Goal: Task Accomplishment & Management: Complete application form

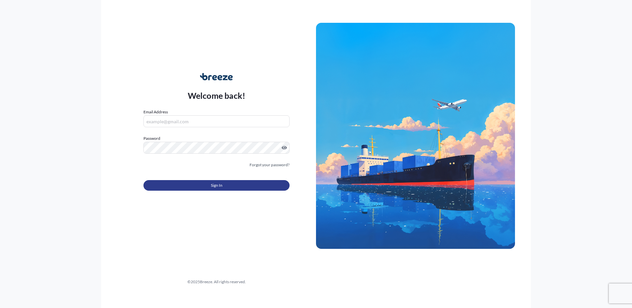
type input "[PERSON_NAME][EMAIL_ADDRESS][DOMAIN_NAME]"
click at [255, 185] on button "Sign In" at bounding box center [217, 185] width 146 height 11
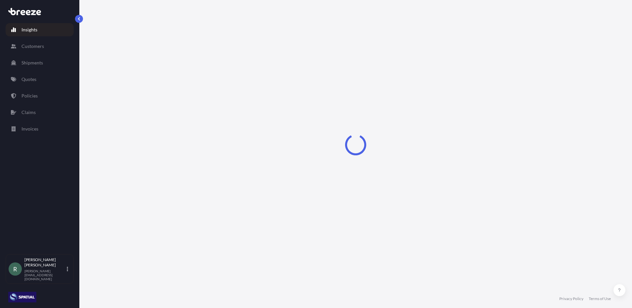
select select "2025"
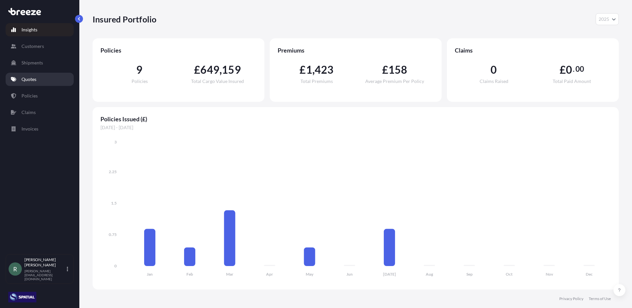
click at [40, 79] on link "Quotes" at bounding box center [40, 79] width 68 height 13
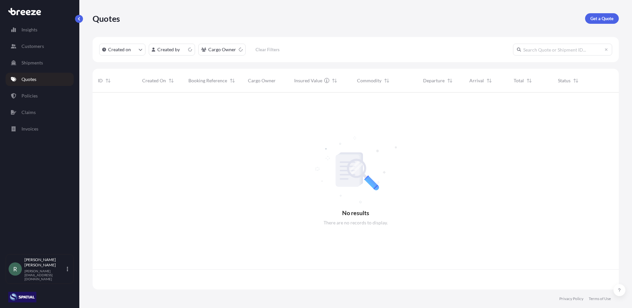
scroll to position [196, 521]
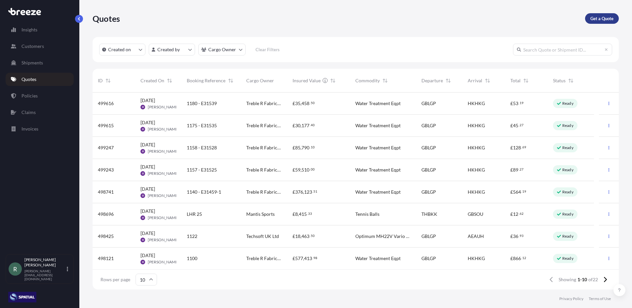
click at [600, 19] on p "Get a Quote" at bounding box center [602, 18] width 23 height 7
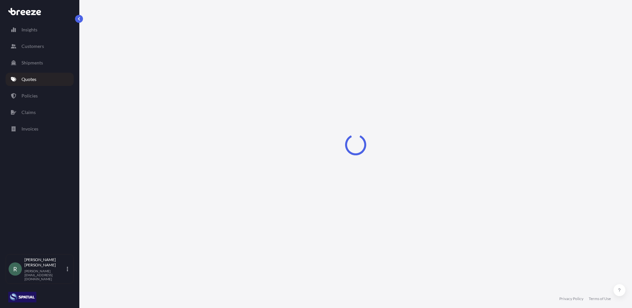
select select "Road"
select select "Sea"
select select "1"
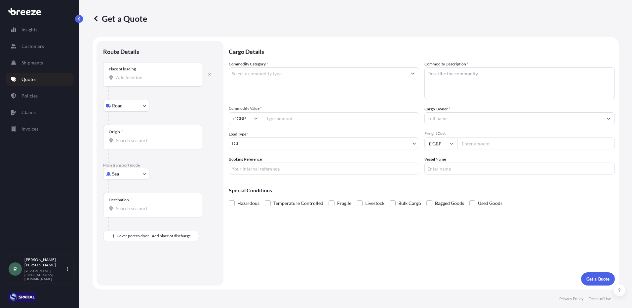
click at [146, 80] on input "Place of loading" at bounding box center [155, 77] width 78 height 7
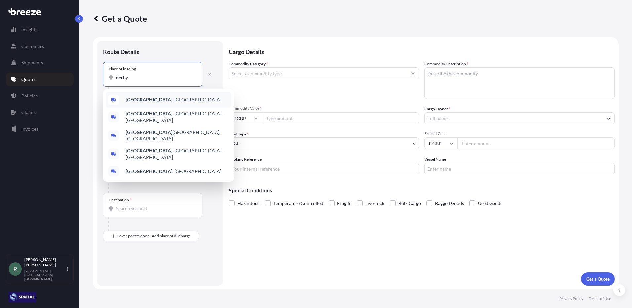
click at [141, 101] on span "[GEOGRAPHIC_DATA] , [GEOGRAPHIC_DATA]" at bounding box center [174, 100] width 96 height 7
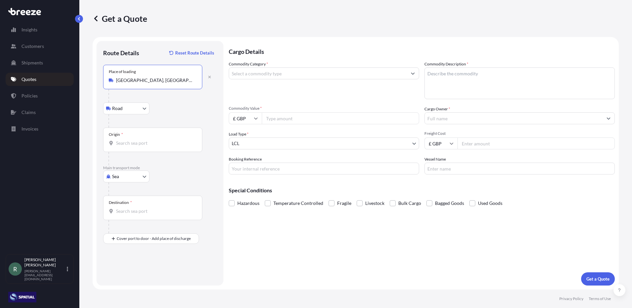
type input "[GEOGRAPHIC_DATA], [GEOGRAPHIC_DATA]"
click at [132, 145] on input "Origin *" at bounding box center [155, 143] width 78 height 7
type input "GBSOU - [GEOGRAPHIC_DATA], [GEOGRAPHIC_DATA]"
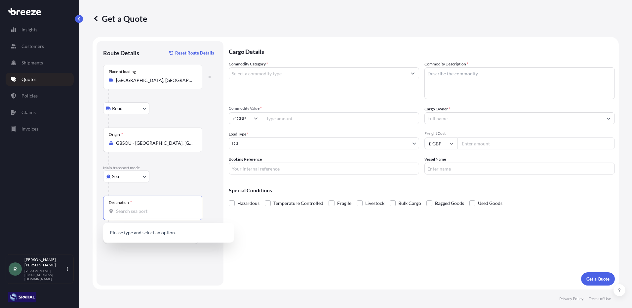
click at [148, 208] on input "Destination *" at bounding box center [155, 211] width 78 height 7
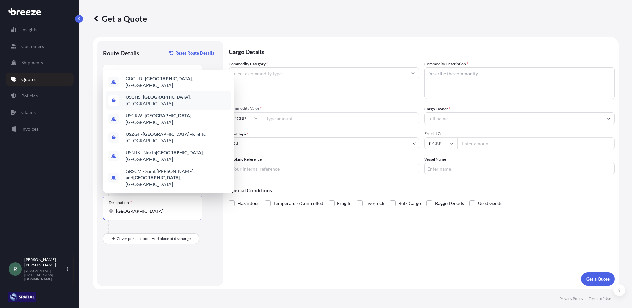
click at [185, 107] on span "USCHS - [GEOGRAPHIC_DATA] , [GEOGRAPHIC_DATA]" at bounding box center [177, 100] width 103 height 13
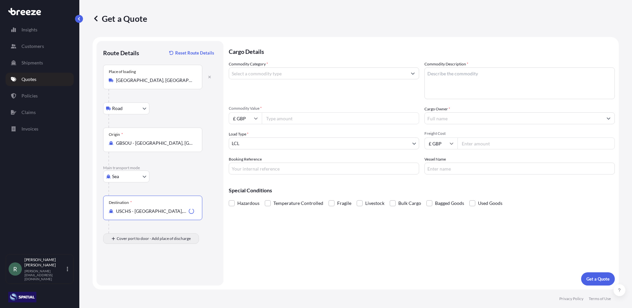
type input "USCHS - [GEOGRAPHIC_DATA], [GEOGRAPHIC_DATA]"
click at [146, 264] on div "Place of Discharge" at bounding box center [152, 271] width 99 height 24
click at [146, 271] on input "Place of Discharge" at bounding box center [155, 274] width 78 height 7
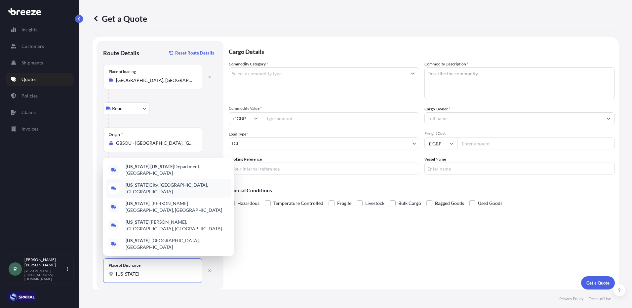
click at [181, 195] on div "[US_STATE][GEOGRAPHIC_DATA], [GEOGRAPHIC_DATA], [GEOGRAPHIC_DATA]" at bounding box center [169, 188] width 126 height 19
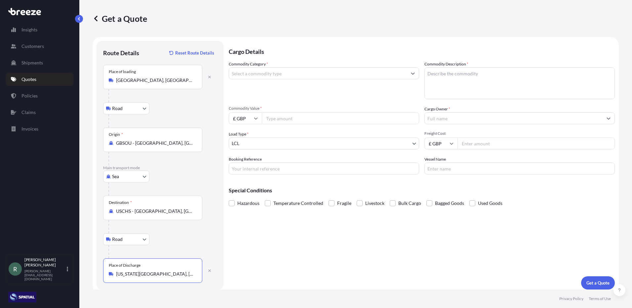
type input "[US_STATE][GEOGRAPHIC_DATA], [GEOGRAPHIC_DATA], [GEOGRAPHIC_DATA]"
click at [275, 74] on input "Commodity Category *" at bounding box center [318, 73] width 178 height 12
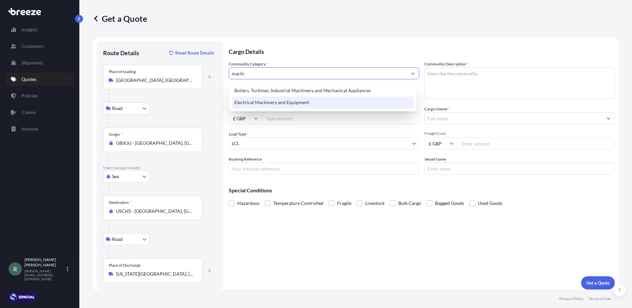
click at [280, 103] on div "Electrical Machinery and Equipment" at bounding box center [323, 103] width 182 height 12
type input "Electrical Machinery and Equipment"
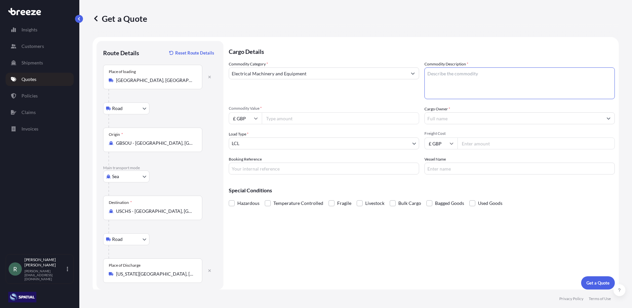
click at [469, 84] on textarea "Commodity Description *" at bounding box center [520, 83] width 190 height 32
type textarea "lawn mowers"
click at [337, 123] on input "Commodity Value *" at bounding box center [340, 118] width 157 height 12
type input "1550"
click at [515, 119] on input "Cargo Owner *" at bounding box center [514, 118] width 178 height 12
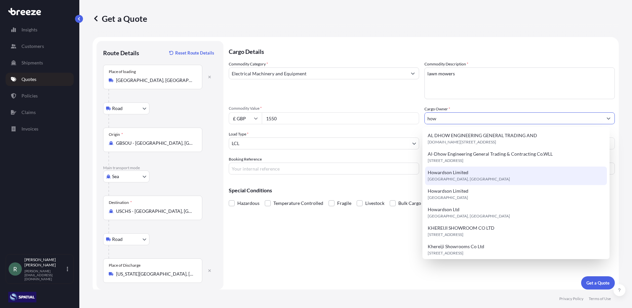
click at [464, 177] on span "[GEOGRAPHIC_DATA], [GEOGRAPHIC_DATA]" at bounding box center [469, 179] width 82 height 7
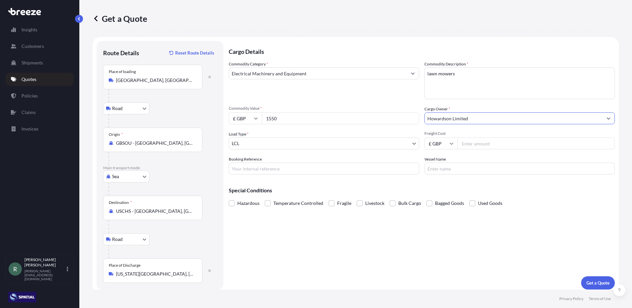
type input "Howardson Limited"
drag, startPoint x: 288, startPoint y: 118, endPoint x: 264, endPoint y: 119, distance: 24.2
click at [264, 119] on input "1550" at bounding box center [340, 118] width 157 height 12
type input "21903"
click at [252, 121] on input "£ GBP" at bounding box center [245, 118] width 33 height 12
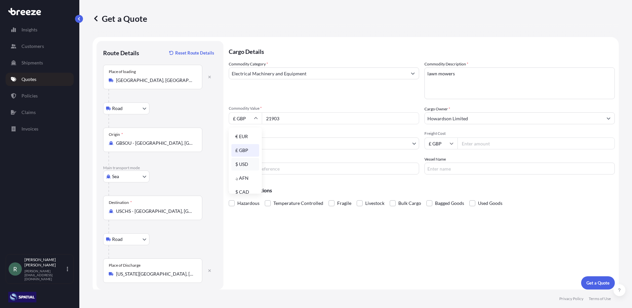
click at [245, 164] on div "$ USD" at bounding box center [245, 164] width 28 height 13
type input "$ USD"
click at [470, 144] on input "Freight Cost" at bounding box center [536, 144] width 157 height 12
type input "1550"
click at [595, 282] on p "Get a Quote" at bounding box center [598, 283] width 23 height 7
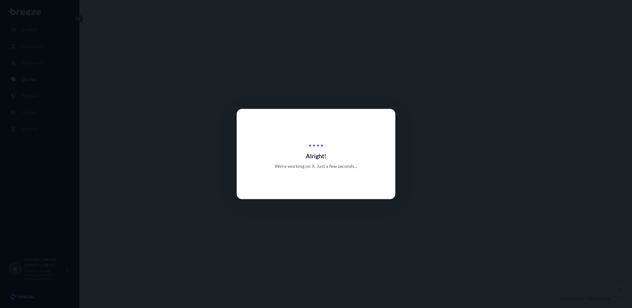
select select "Road"
select select "Sea"
select select "Road"
select select "1"
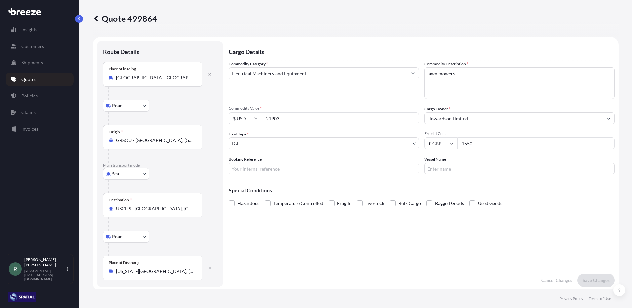
scroll to position [265, 0]
